Goal: Contribute content

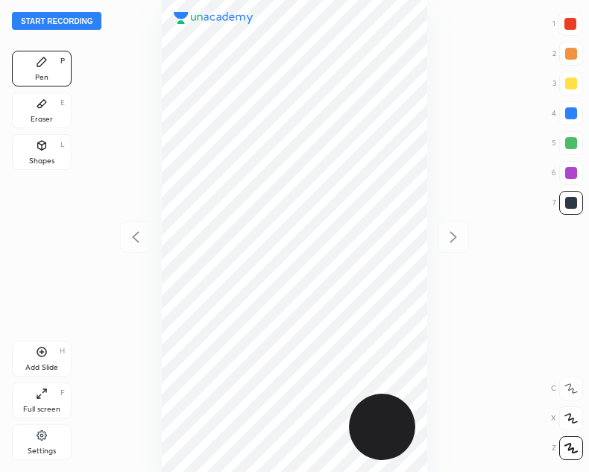
scroll to position [472, 351]
click at [51, 19] on button "Start recording" at bounding box center [57, 21] width 90 height 18
click at [52, 155] on div "Shapes L" at bounding box center [42, 152] width 60 height 36
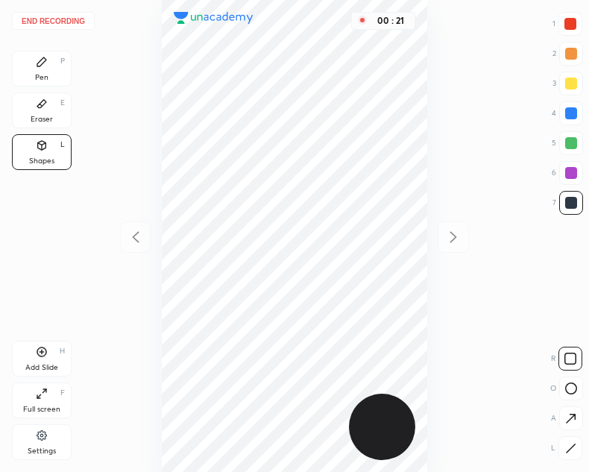
click at [566, 390] on rect at bounding box center [571, 388] width 11 height 11
click at [36, 105] on icon at bounding box center [42, 104] width 12 height 12
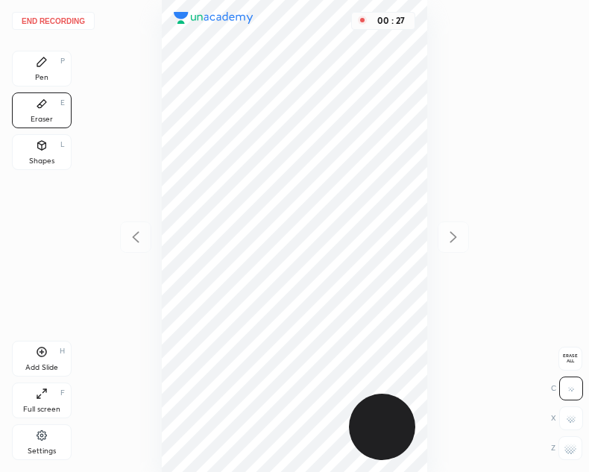
click at [43, 69] on div "Pen P" at bounding box center [42, 69] width 60 height 36
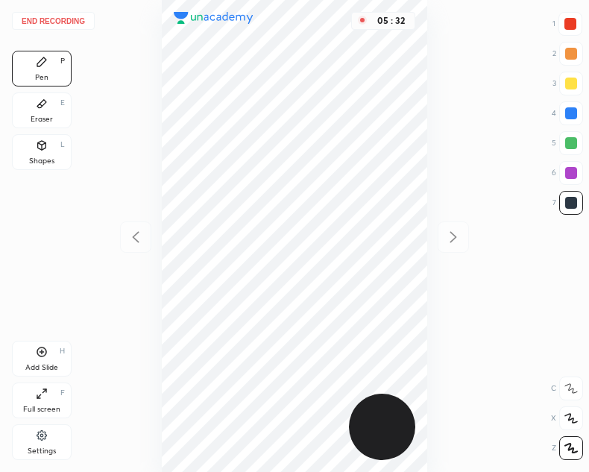
click at [69, 16] on button "End recording" at bounding box center [53, 21] width 83 height 18
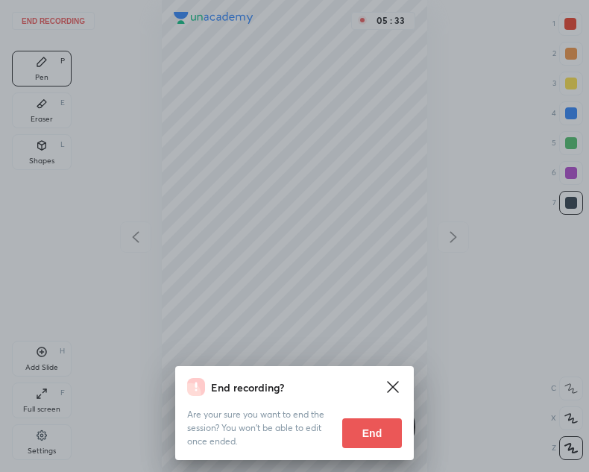
click at [360, 431] on button "End" at bounding box center [372, 433] width 60 height 30
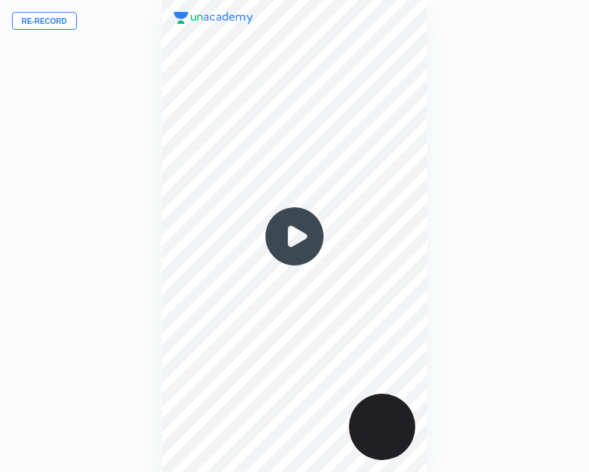
click at [37, 21] on button "Re-record" at bounding box center [44, 21] width 65 height 18
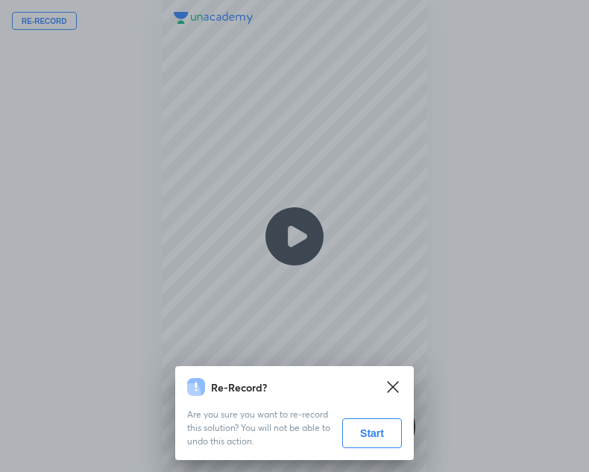
click at [375, 436] on button "Start" at bounding box center [372, 433] width 60 height 30
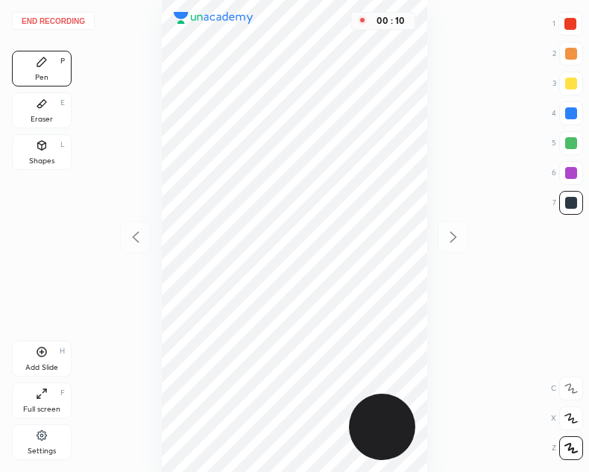
click at [56, 160] on div "Shapes L" at bounding box center [42, 152] width 60 height 36
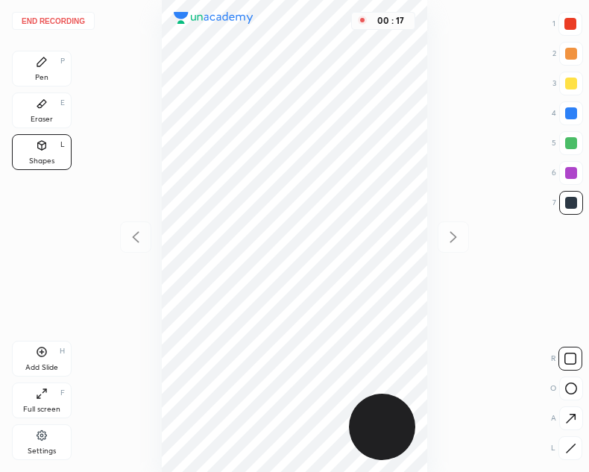
click at [561, 386] on div at bounding box center [571, 389] width 24 height 24
click at [55, 63] on div "Pen P" at bounding box center [42, 69] width 60 height 36
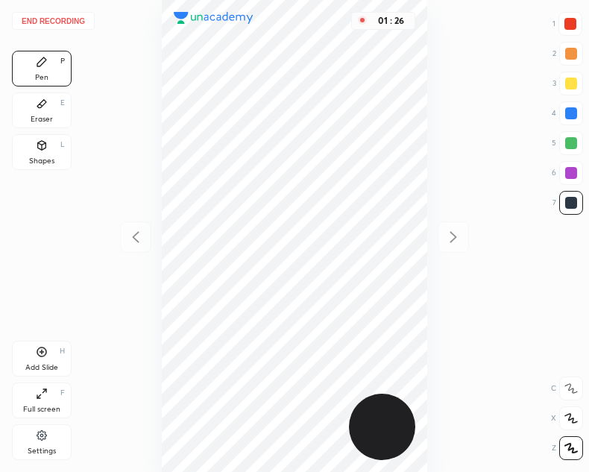
click at [572, 205] on div at bounding box center [571, 203] width 12 height 12
click at [60, 15] on button "End recording" at bounding box center [53, 21] width 83 height 18
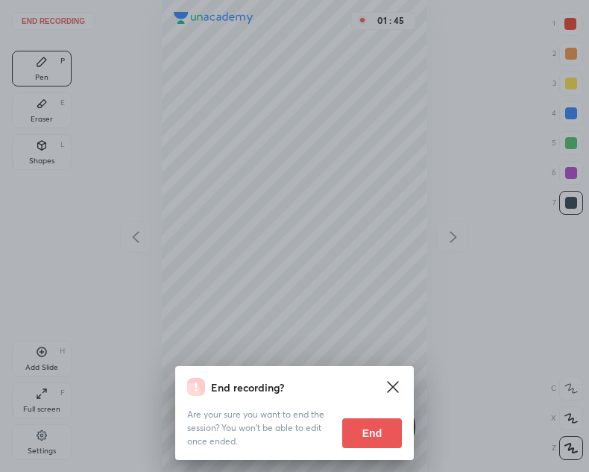
click at [383, 430] on button "End" at bounding box center [372, 433] width 60 height 30
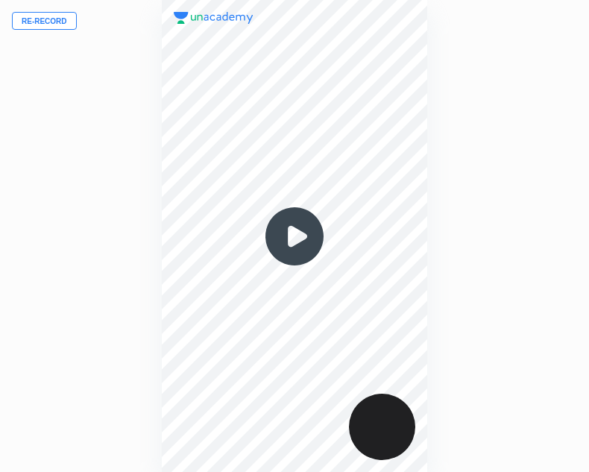
click at [285, 264] on img at bounding box center [295, 237] width 72 height 72
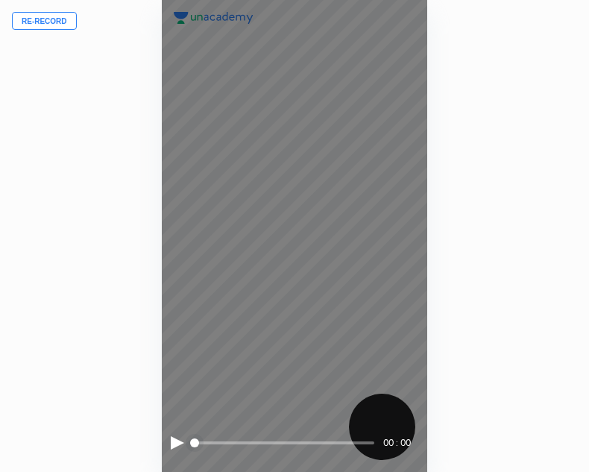
click at [173, 445] on div at bounding box center [177, 442] width 13 height 13
click at [180, 444] on div at bounding box center [176, 442] width 10 height 13
